Goal: Find specific page/section: Find specific page/section

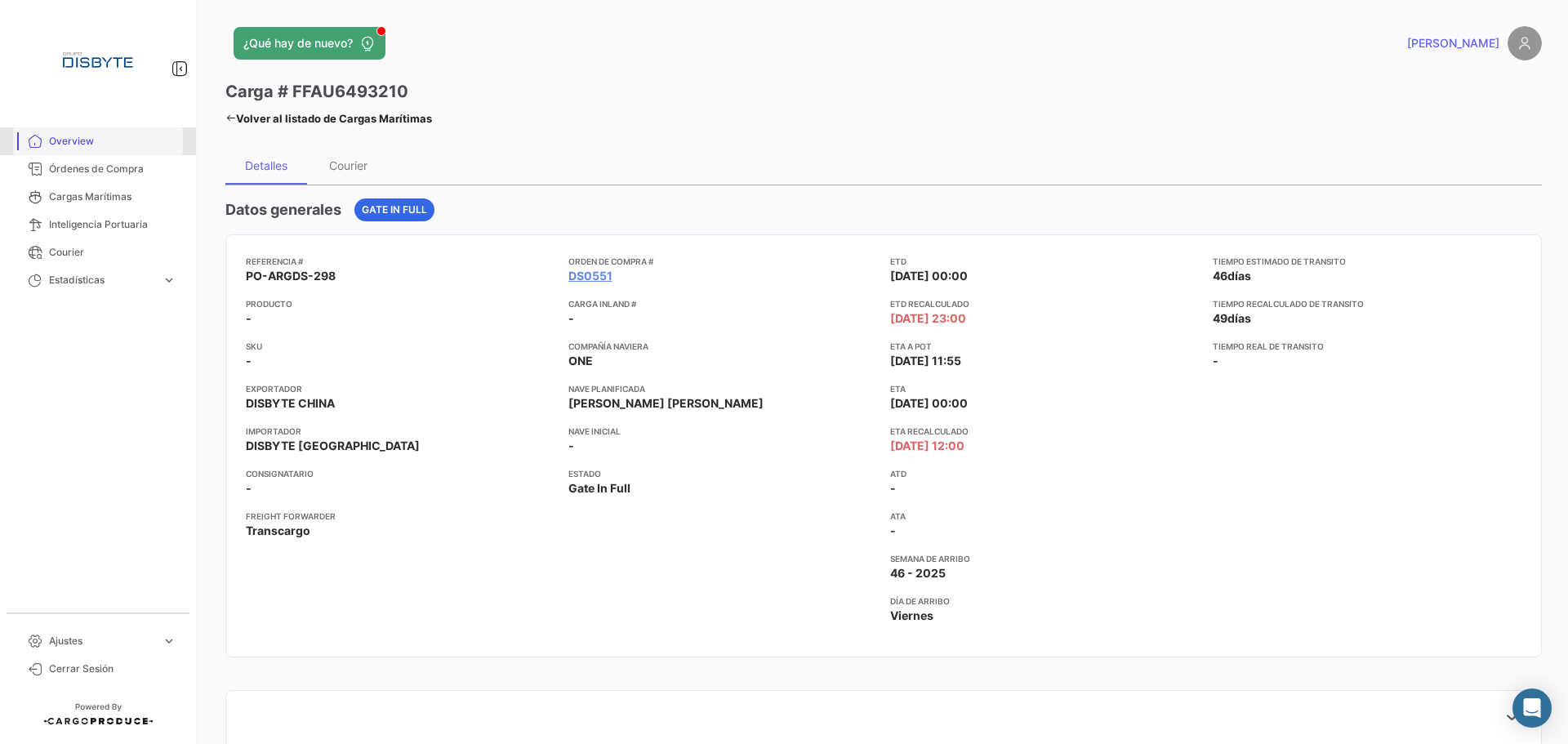
click at [131, 154] on link "Overview" at bounding box center [98, 141] width 170 height 28
click at [123, 166] on span "Órdenes de Compra" at bounding box center [112, 169] width 127 height 15
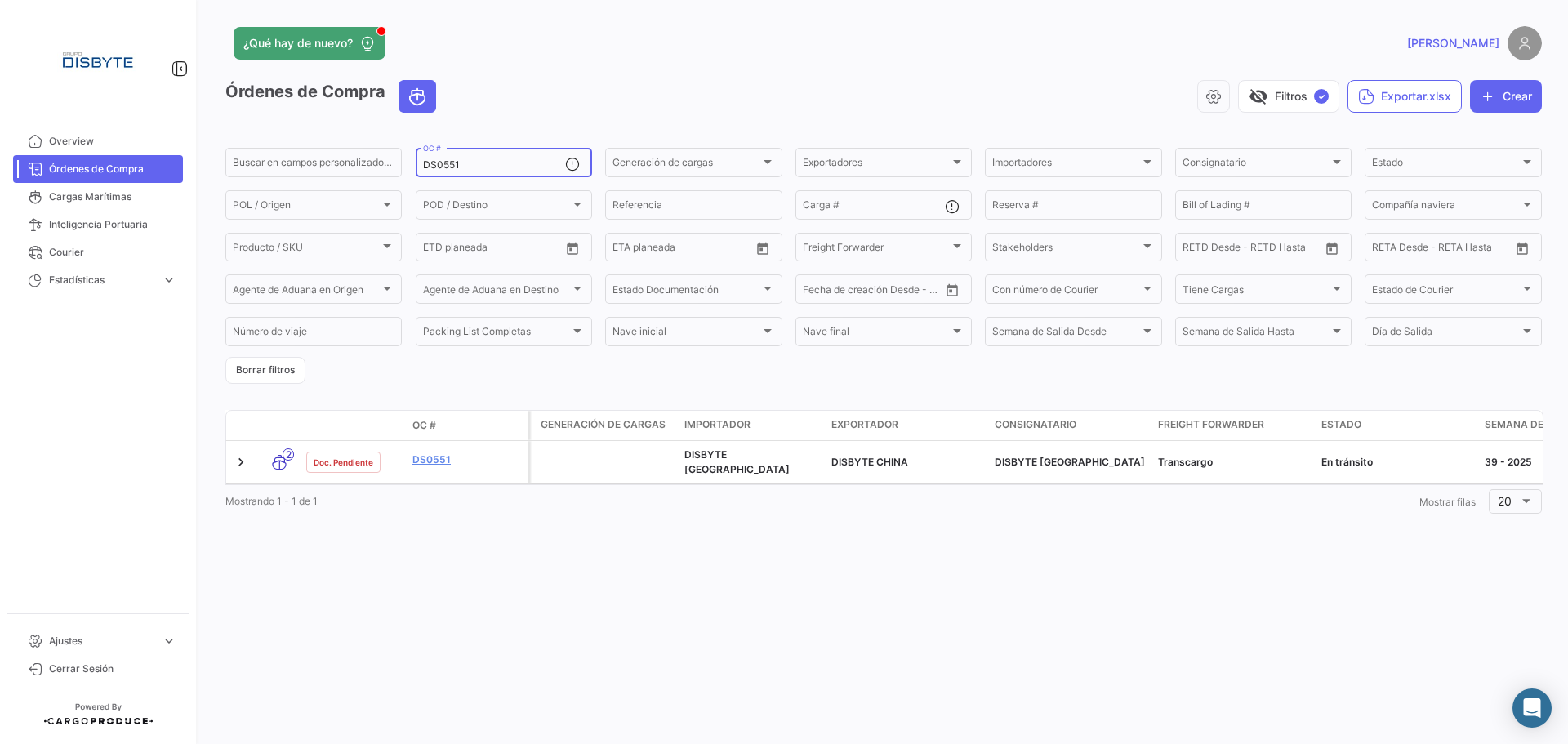
click at [447, 170] on input "DS0551" at bounding box center [493, 165] width 142 height 11
paste input "08"
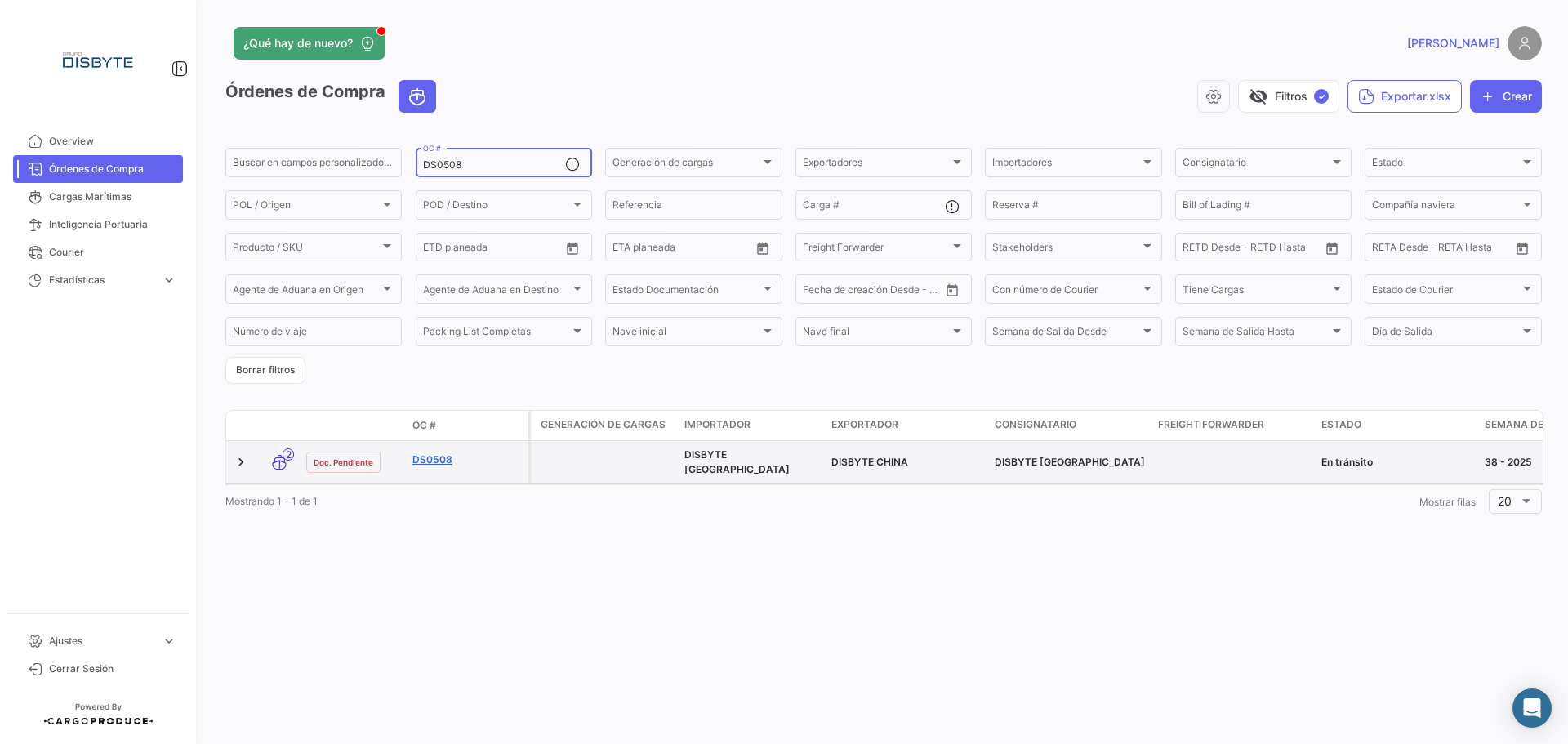
type input "DS0508"
click at [432, 460] on link "DS0508" at bounding box center [467, 460] width 110 height 15
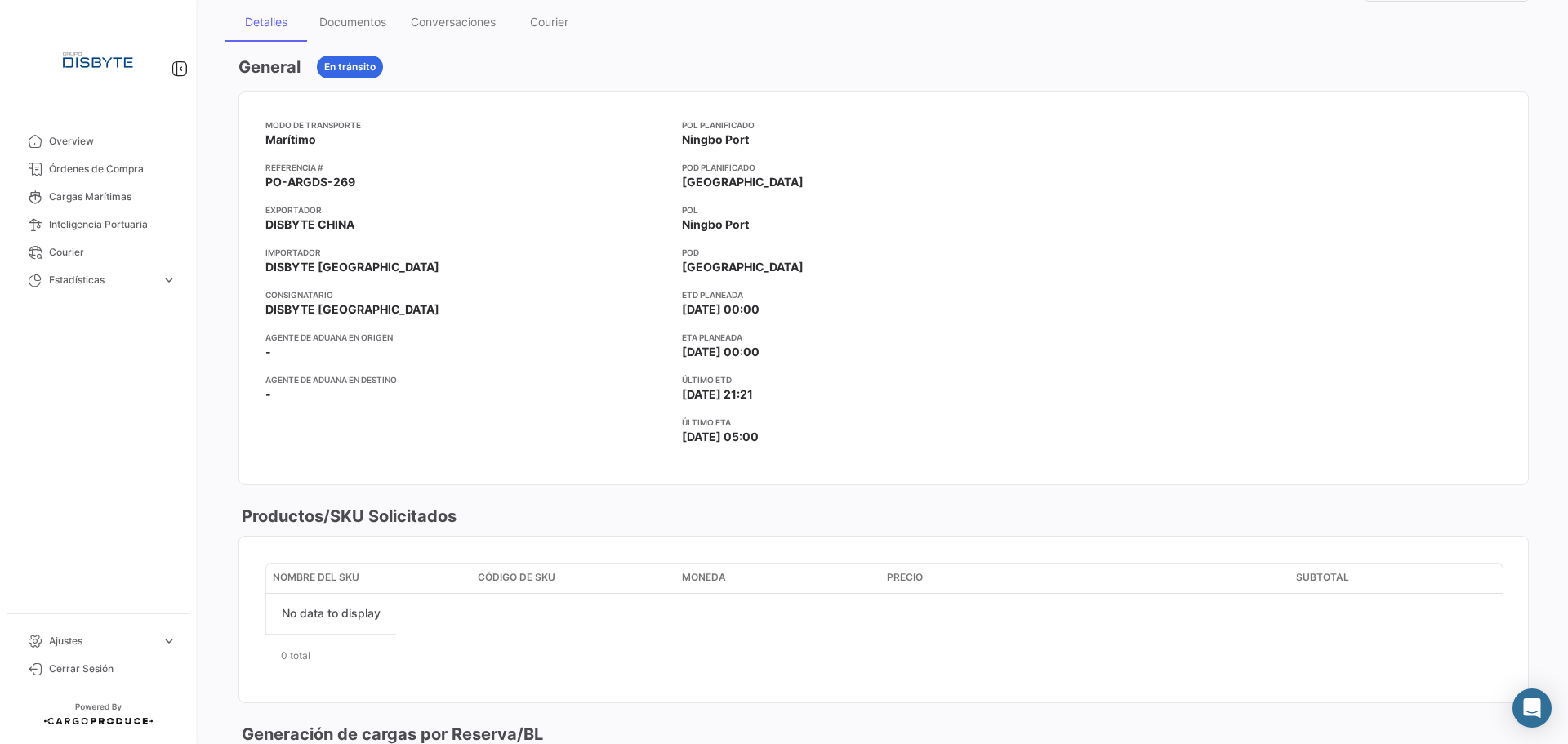
scroll to position [653, 0]
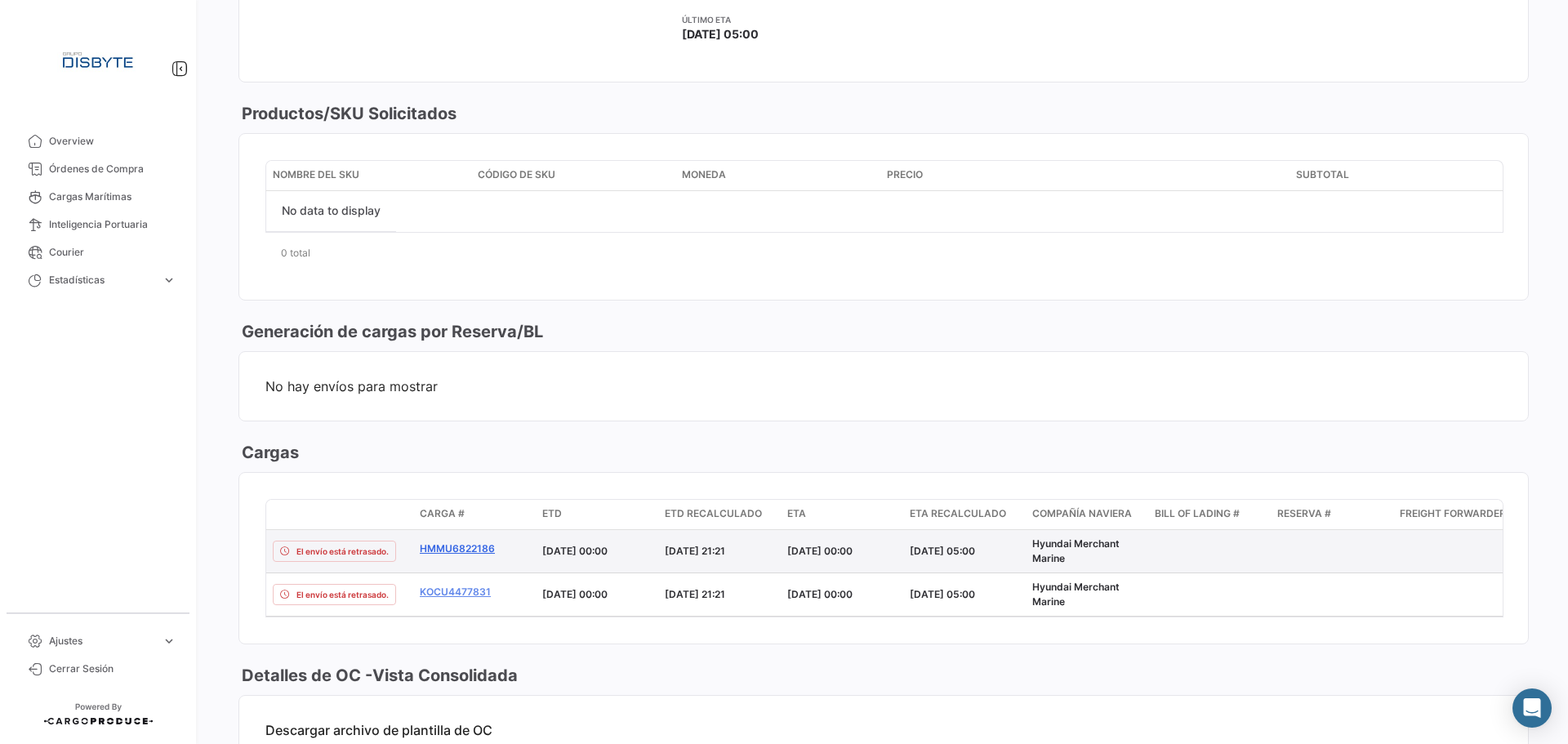
click at [480, 551] on link "HMMU6822186" at bounding box center [475, 549] width 110 height 15
